Goal: Information Seeking & Learning: Learn about a topic

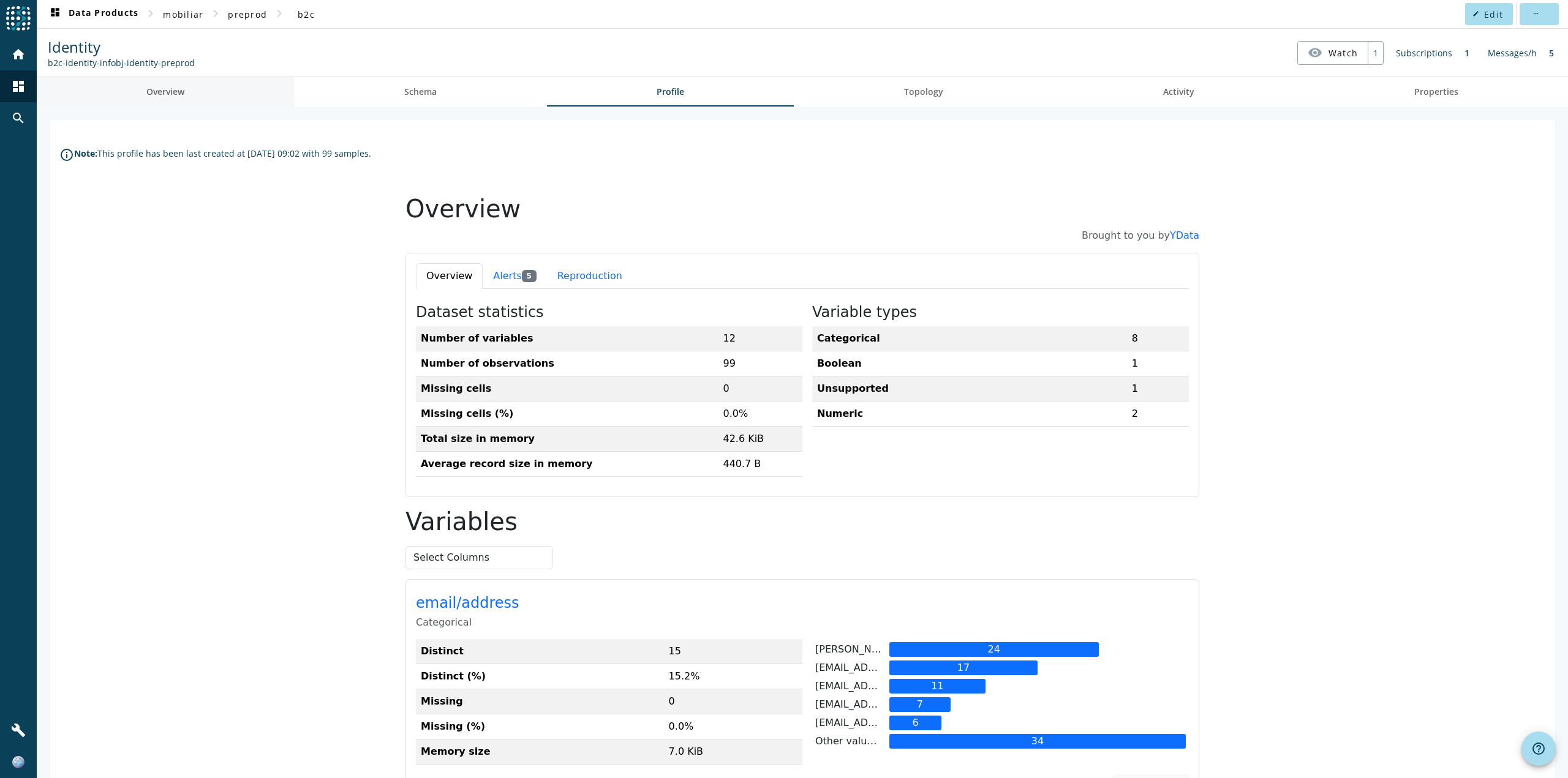
click at [151, 92] on span "Overview" at bounding box center [165, 92] width 38 height 8
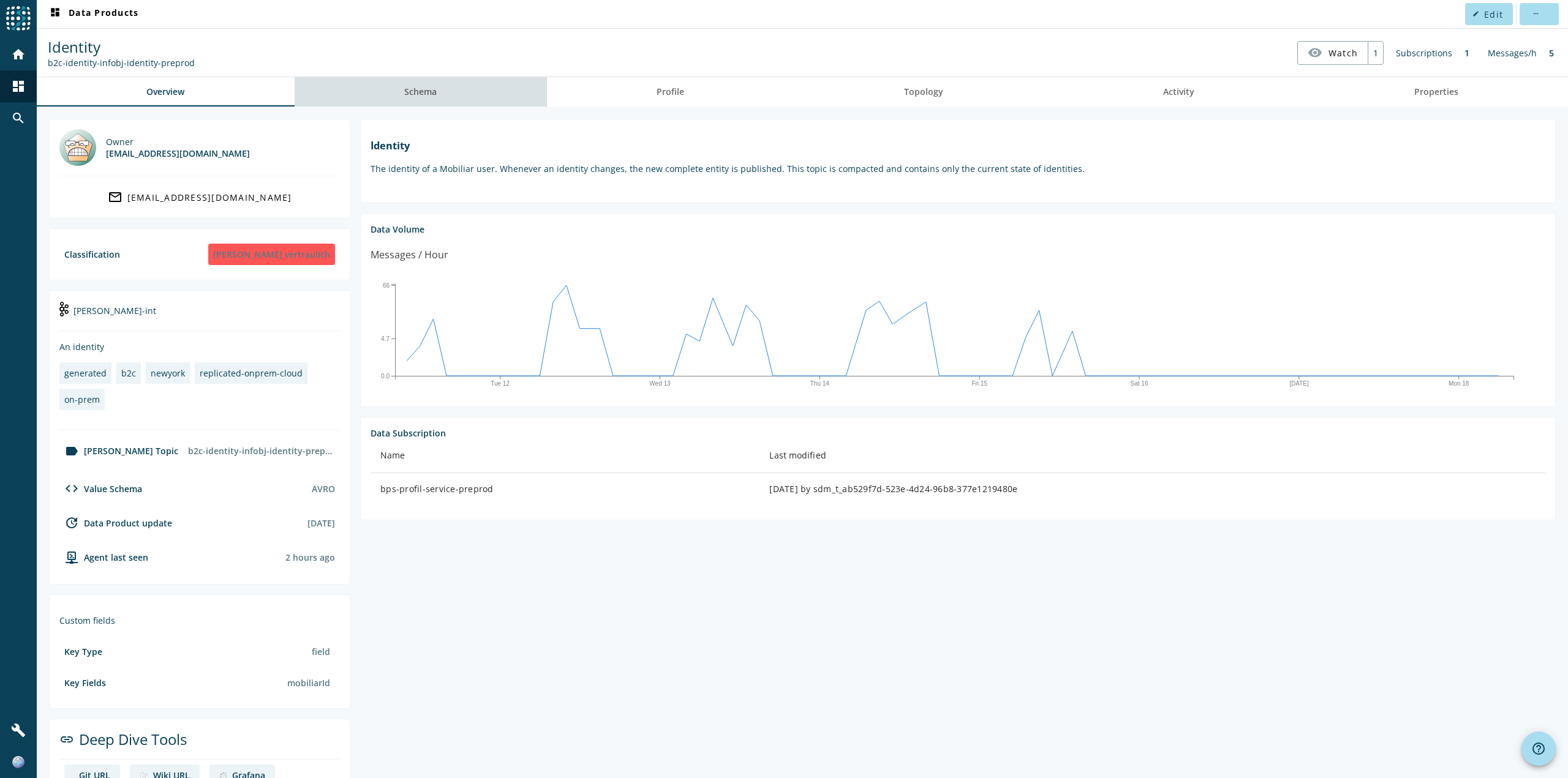
click at [433, 91] on span "Schema" at bounding box center [420, 92] width 33 height 8
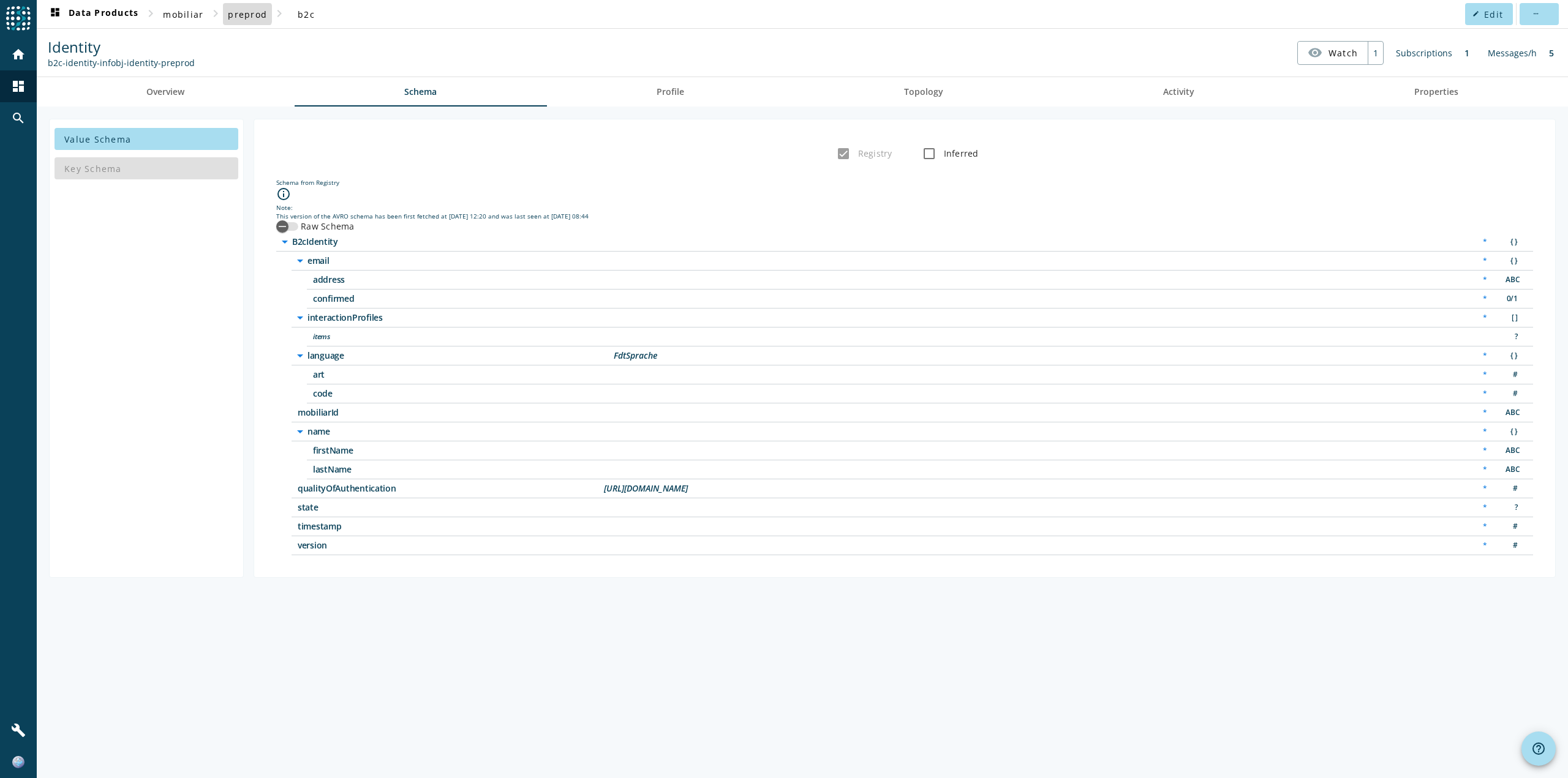
click at [243, 13] on span "preprod" at bounding box center [247, 14] width 39 height 12
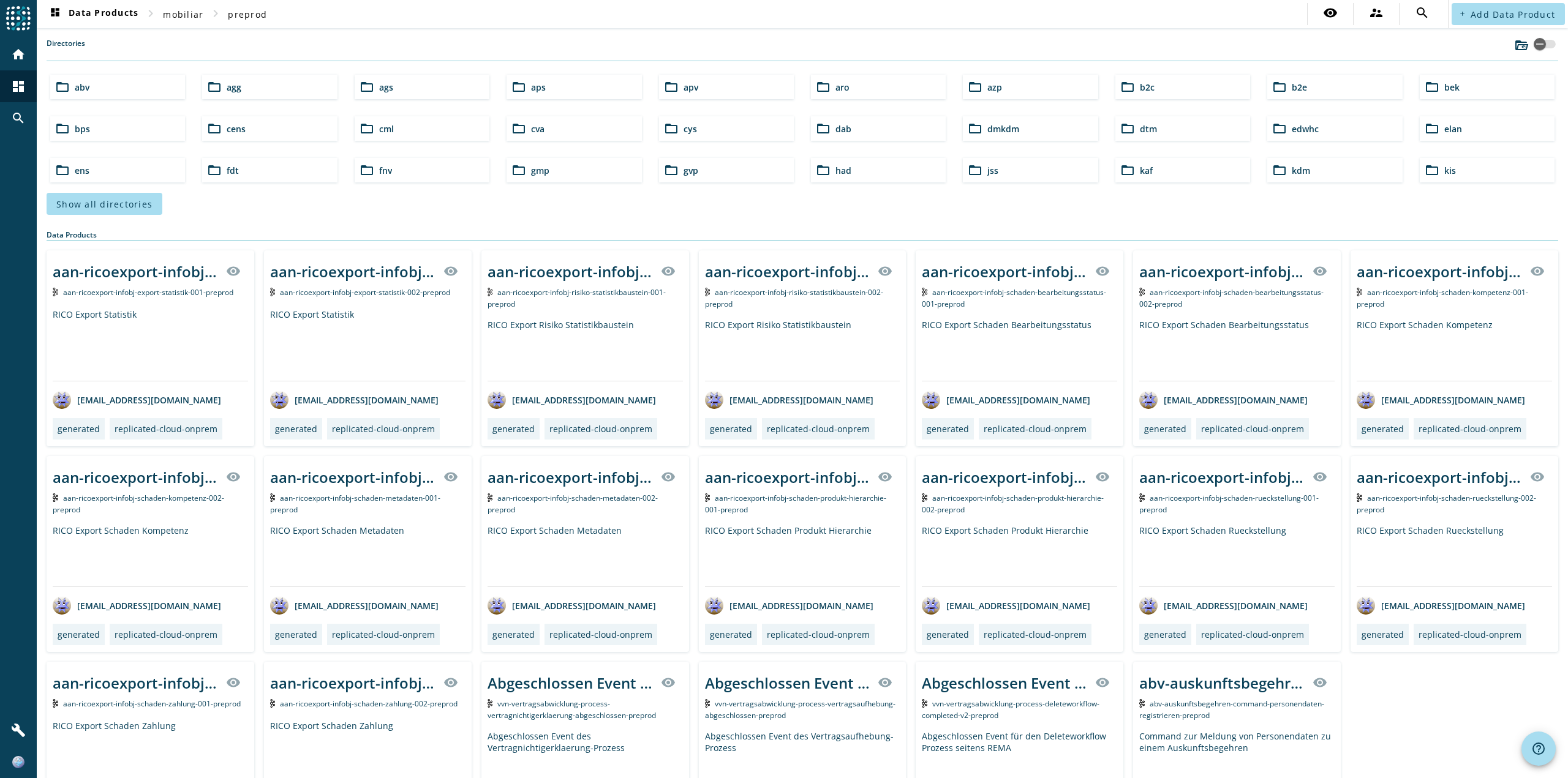
click at [1175, 89] on div "folder_open b2c" at bounding box center [1183, 87] width 135 height 24
